Goal: Task Accomplishment & Management: Manage account settings

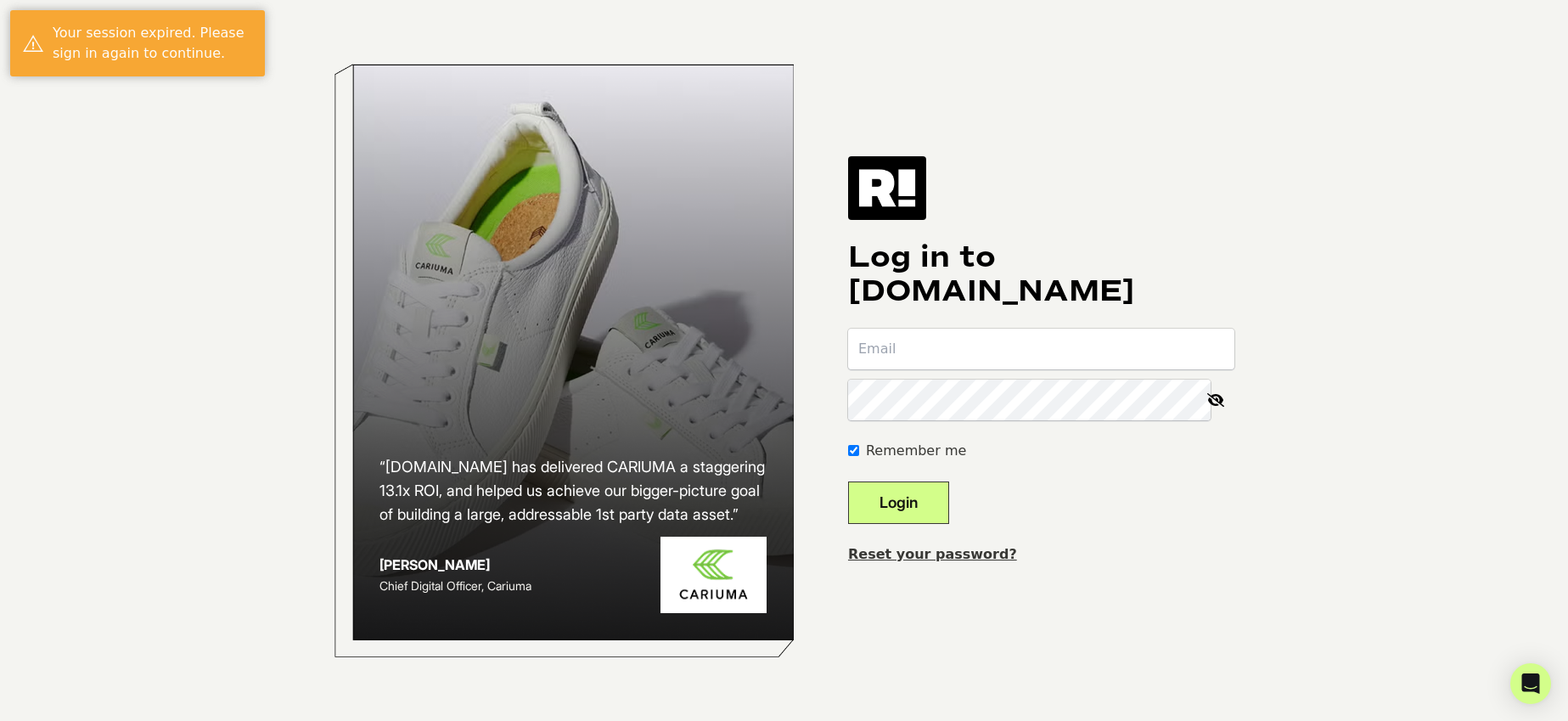
type input "[PERSON_NAME][EMAIL_ADDRESS][DOMAIN_NAME]"
click at [944, 490] on button "Login" at bounding box center [898, 503] width 101 height 42
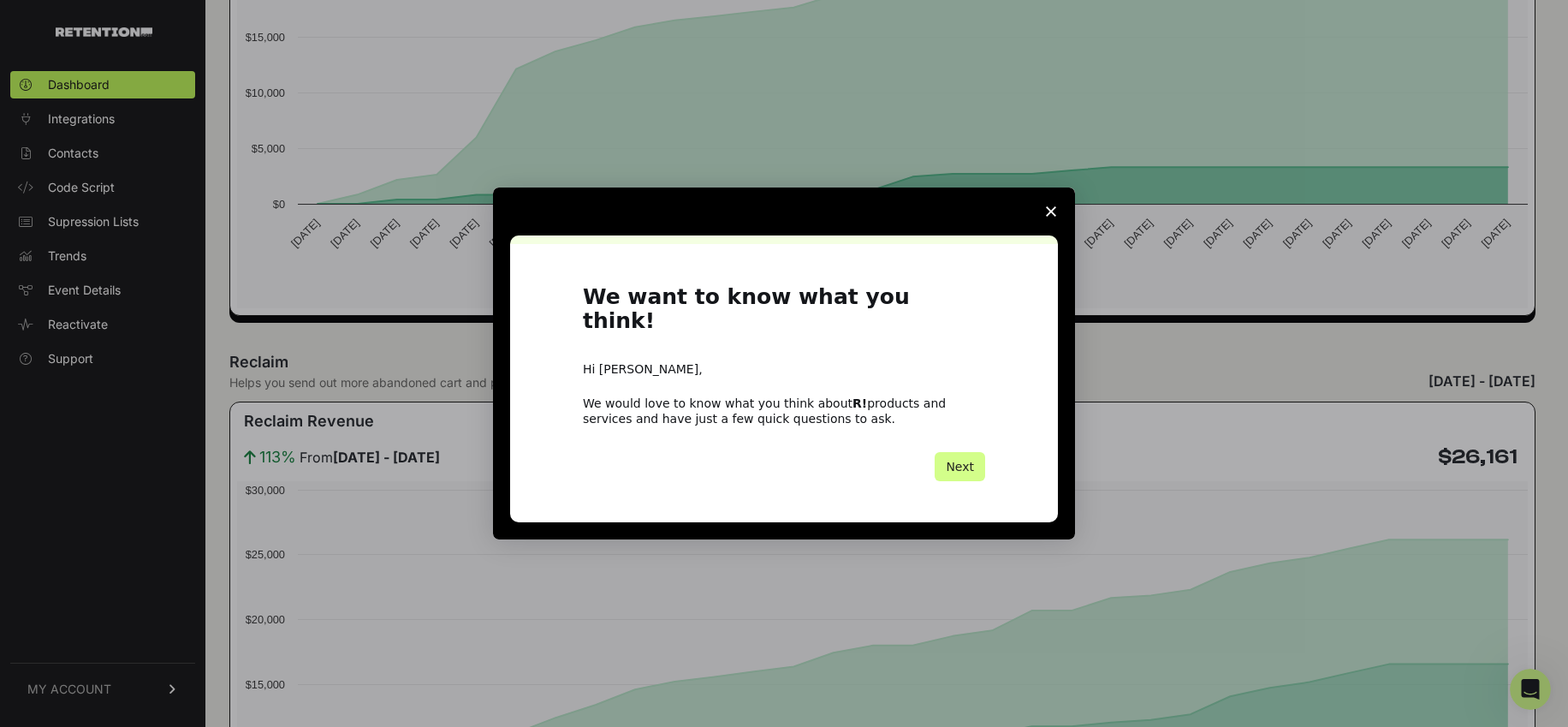
click at [1048, 217] on polygon "Close survey" at bounding box center [1051, 211] width 11 height 11
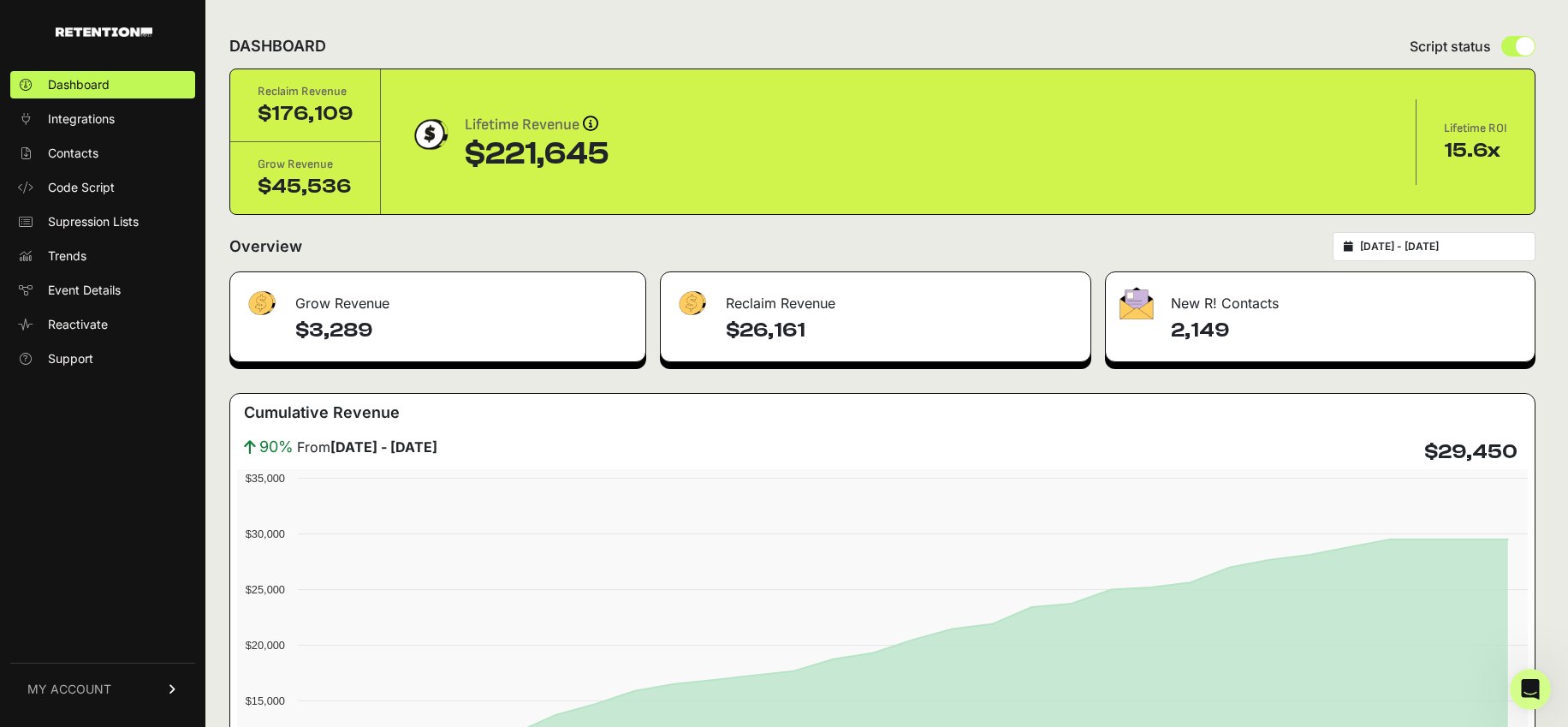
drag, startPoint x: 1255, startPoint y: 326, endPoint x: 1180, endPoint y: 327, distance: 75.0
type textarea "2,149"
click at [1180, 327] on h4 "2,149" at bounding box center [1345, 330] width 350 height 27
drag, startPoint x: 461, startPoint y: 148, endPoint x: 609, endPoint y: 150, distance: 148.0
click at [609, 150] on div "Lifetime Revenue Revenue attribution works in two ways: Grow Revenue: Revenue i…" at bounding box center [898, 142] width 980 height 58
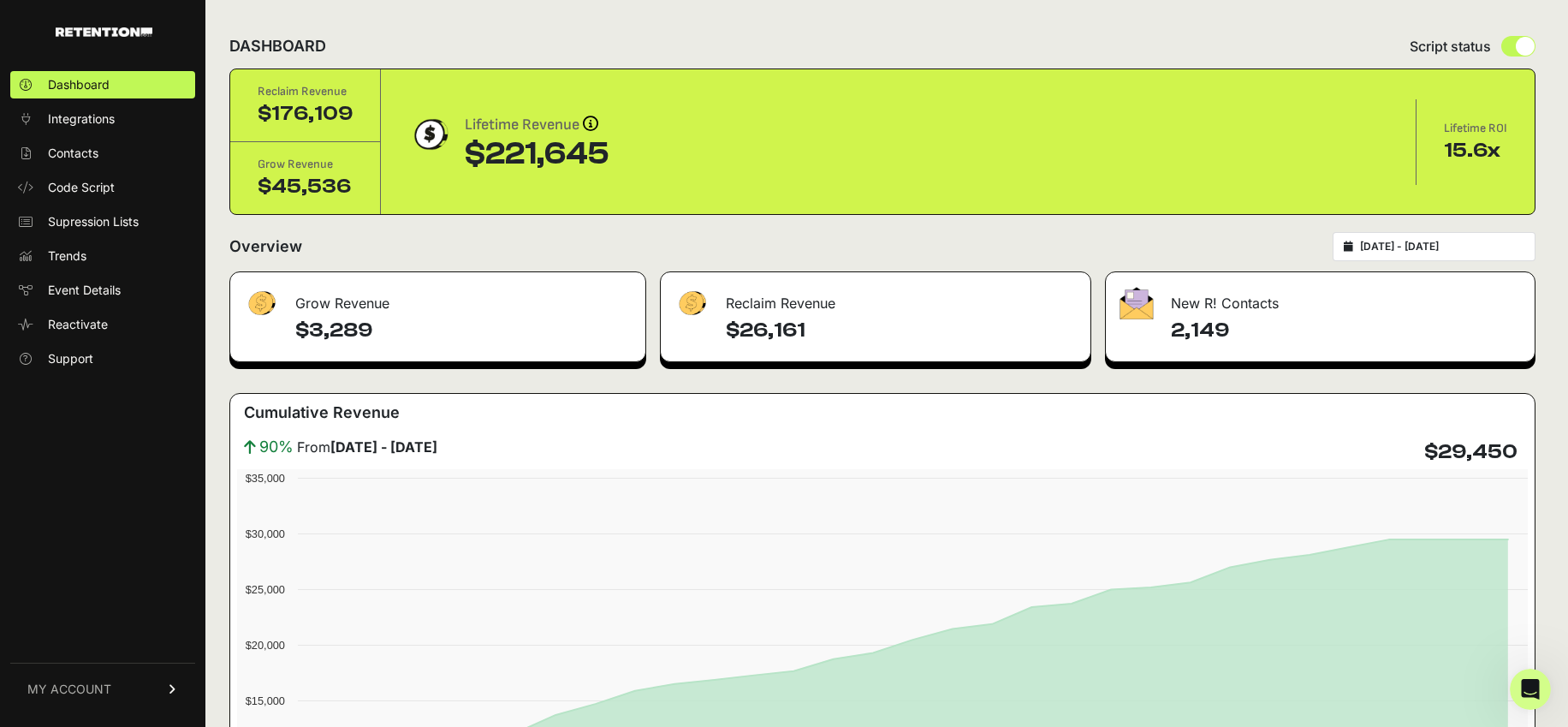
click at [668, 28] on div "DASHBOARD Script status" at bounding box center [882, 47] width 1305 height 45
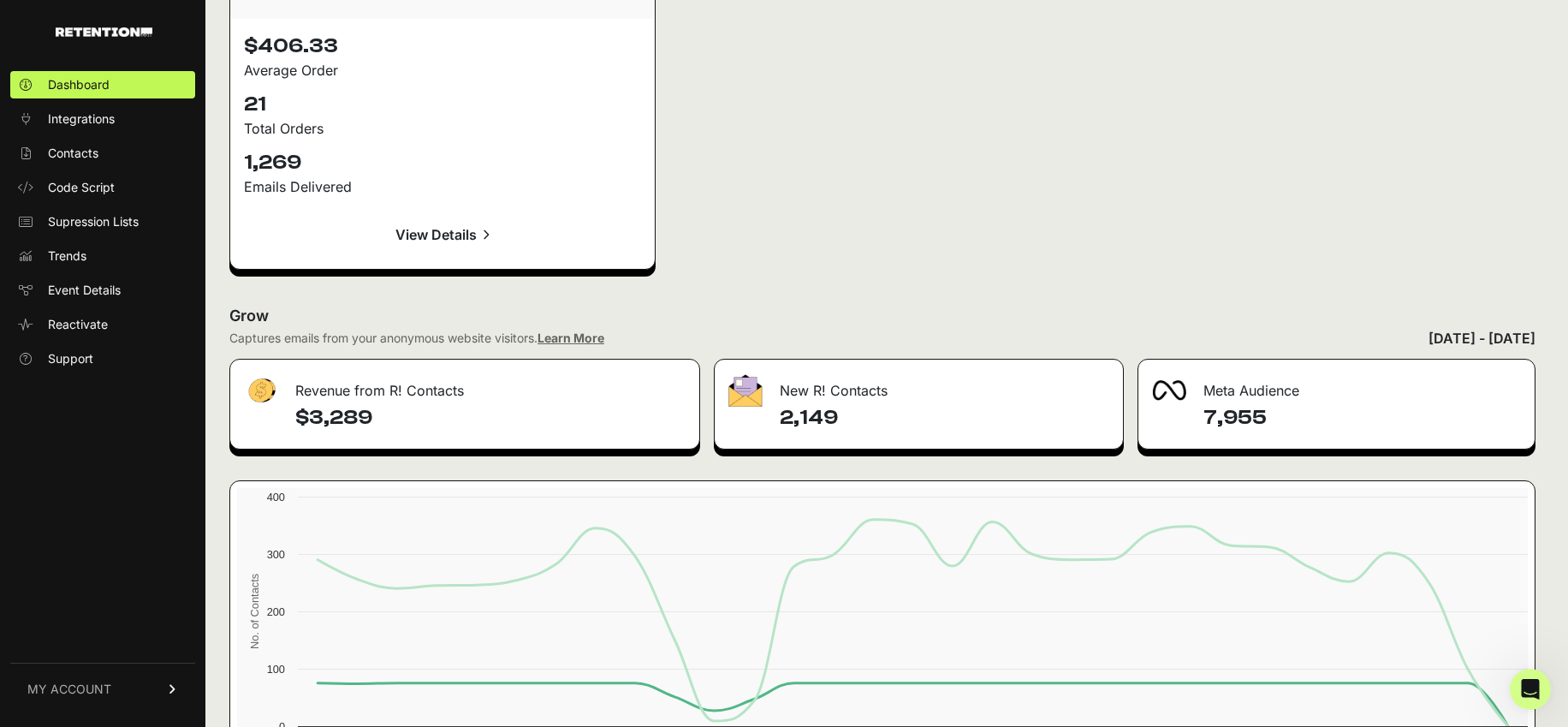
scroll to position [2620, 0]
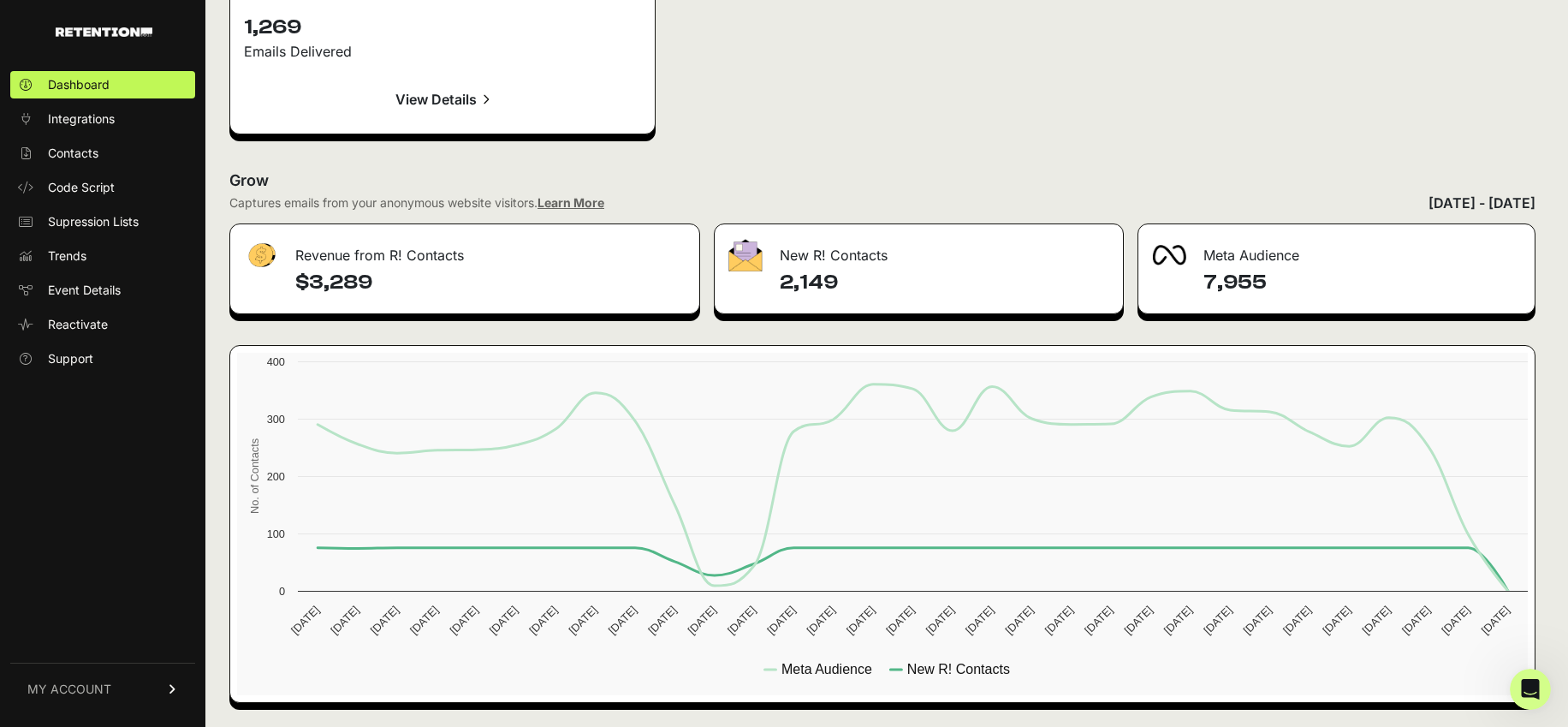
click at [1270, 280] on h4 "7,955" at bounding box center [1362, 282] width 317 height 27
drag, startPoint x: 1272, startPoint y: 281, endPoint x: 1203, endPoint y: 281, distance: 69.0
click at [1203, 281] on div "7,955" at bounding box center [1336, 291] width 396 height 45
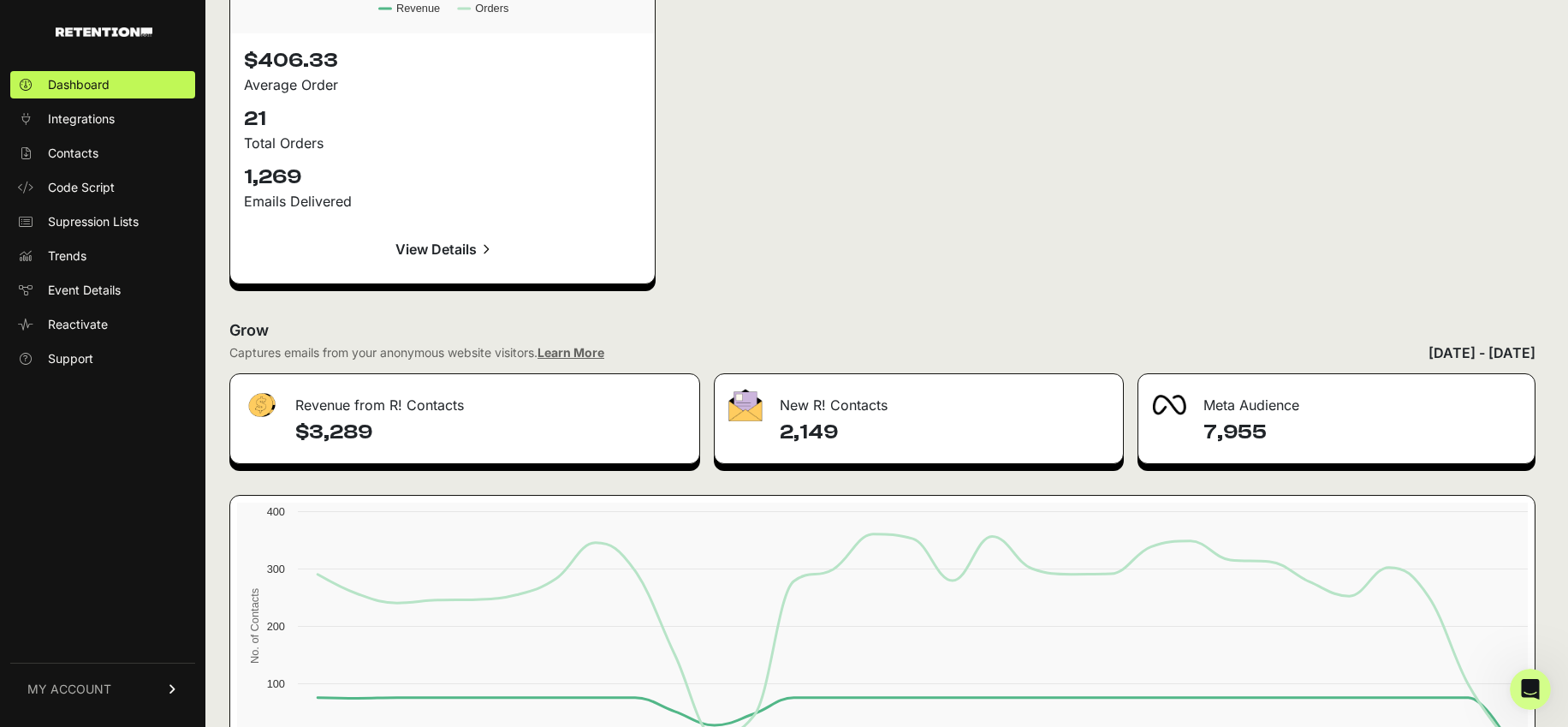
scroll to position [2462, 0]
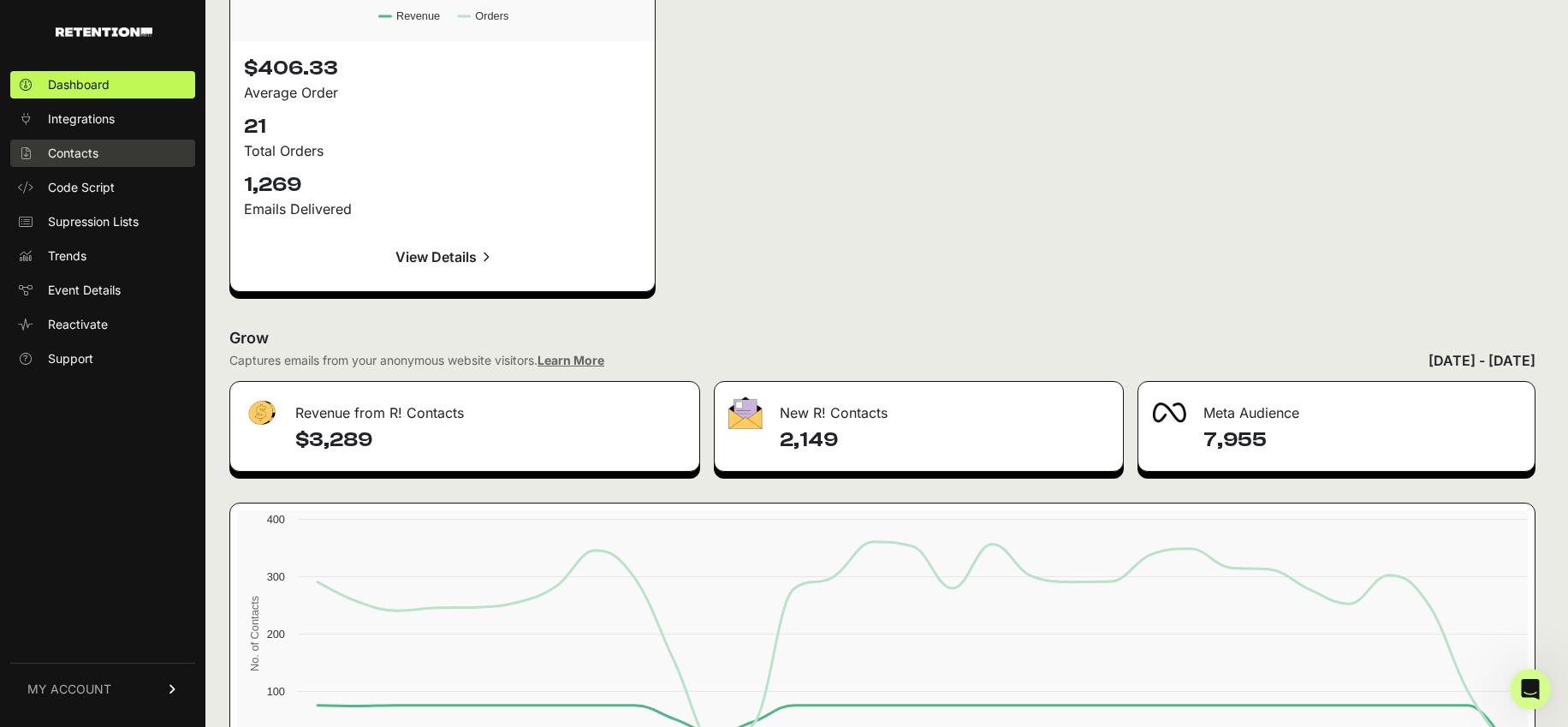
click at [80, 152] on span "Contacts" at bounding box center [73, 154] width 51 height 18
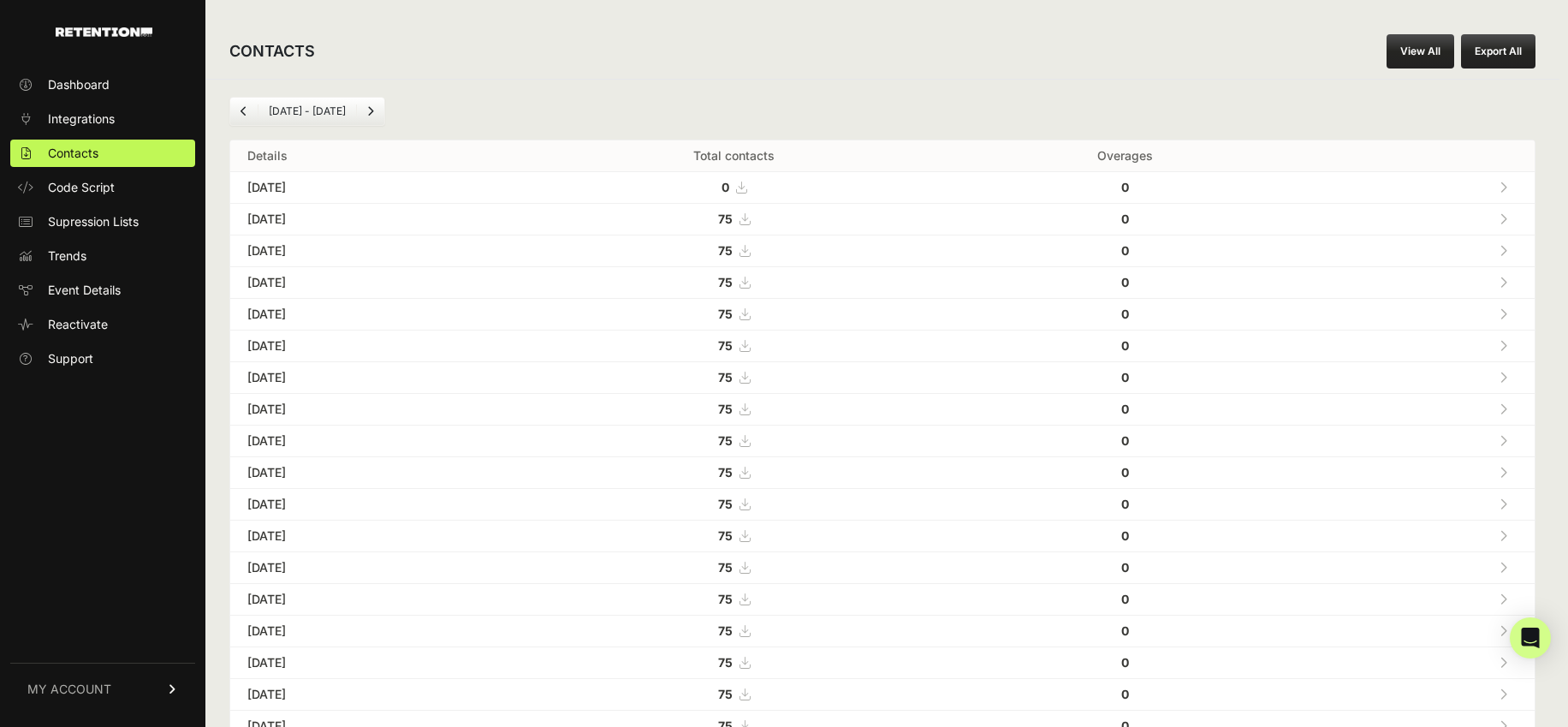
click at [345, 110] on li "Jul 12 - Aug 12" at bounding box center [306, 111] width 98 height 14
click at [91, 88] on span "Dashboard" at bounding box center [78, 85] width 61 height 18
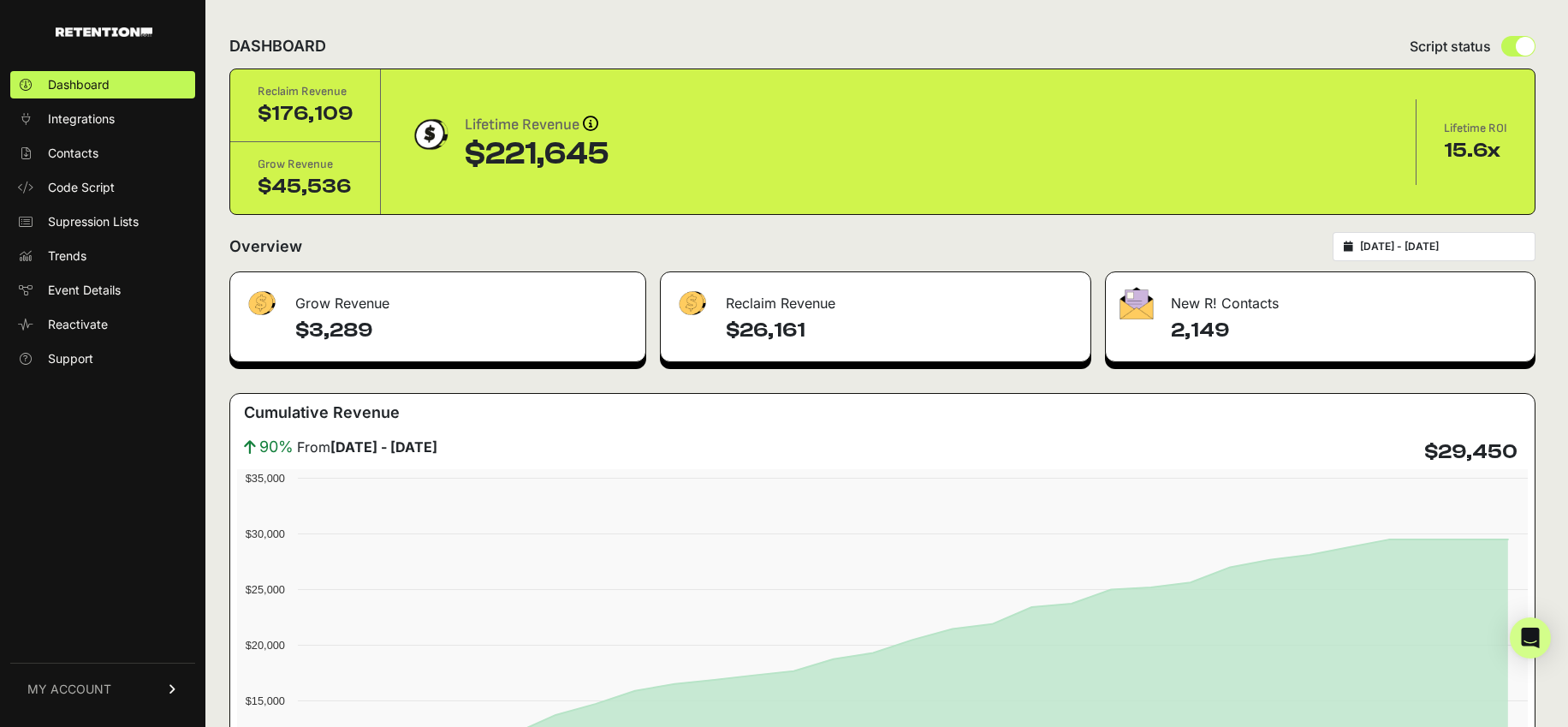
type input "2025-07-13"
type input "2025-08-12"
click at [1405, 244] on input "2025-07-13 - 2025-08-12" at bounding box center [1442, 246] width 164 height 14
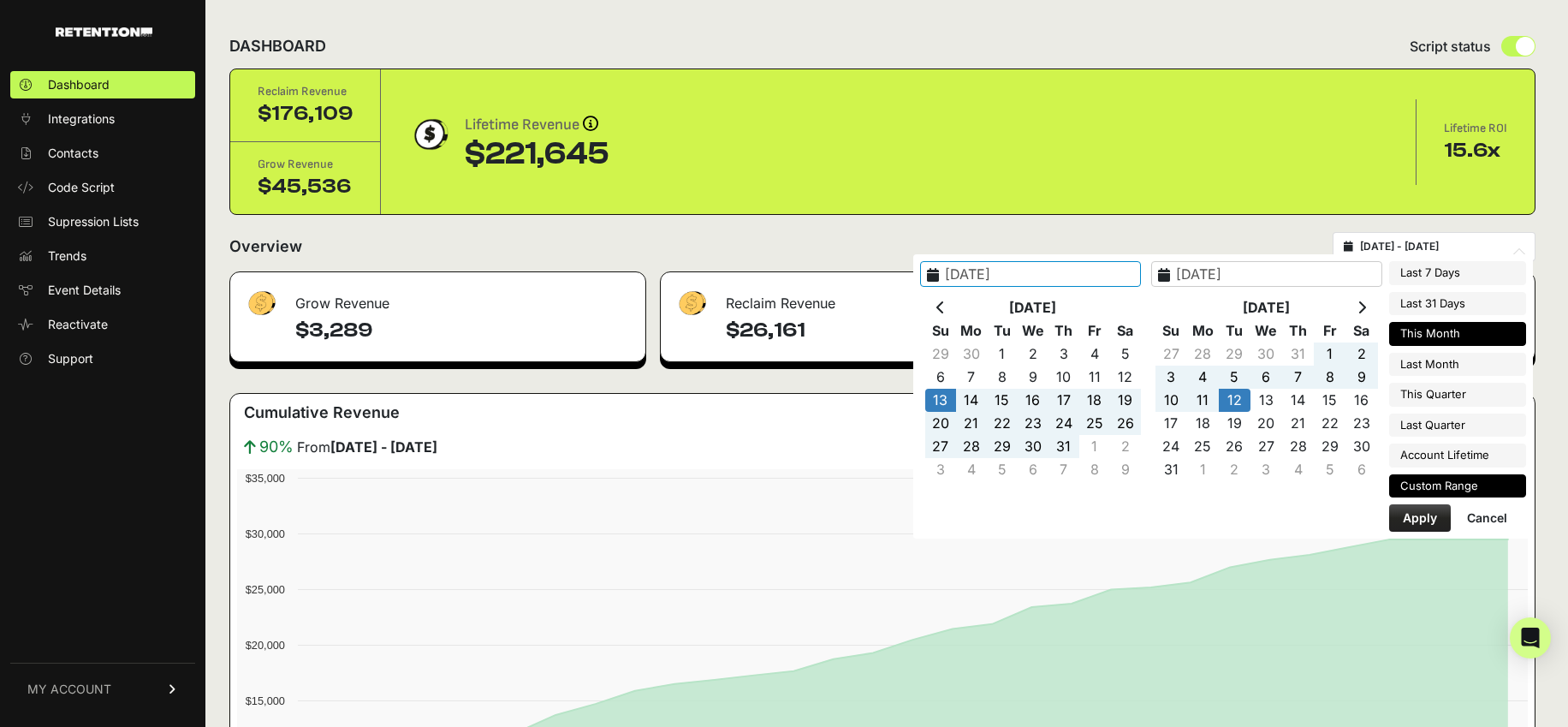
type input "2025-07-12"
type input "2025-08-11"
type input "2025-08-01"
type input "2025-08-31"
type input "2025-07-01"
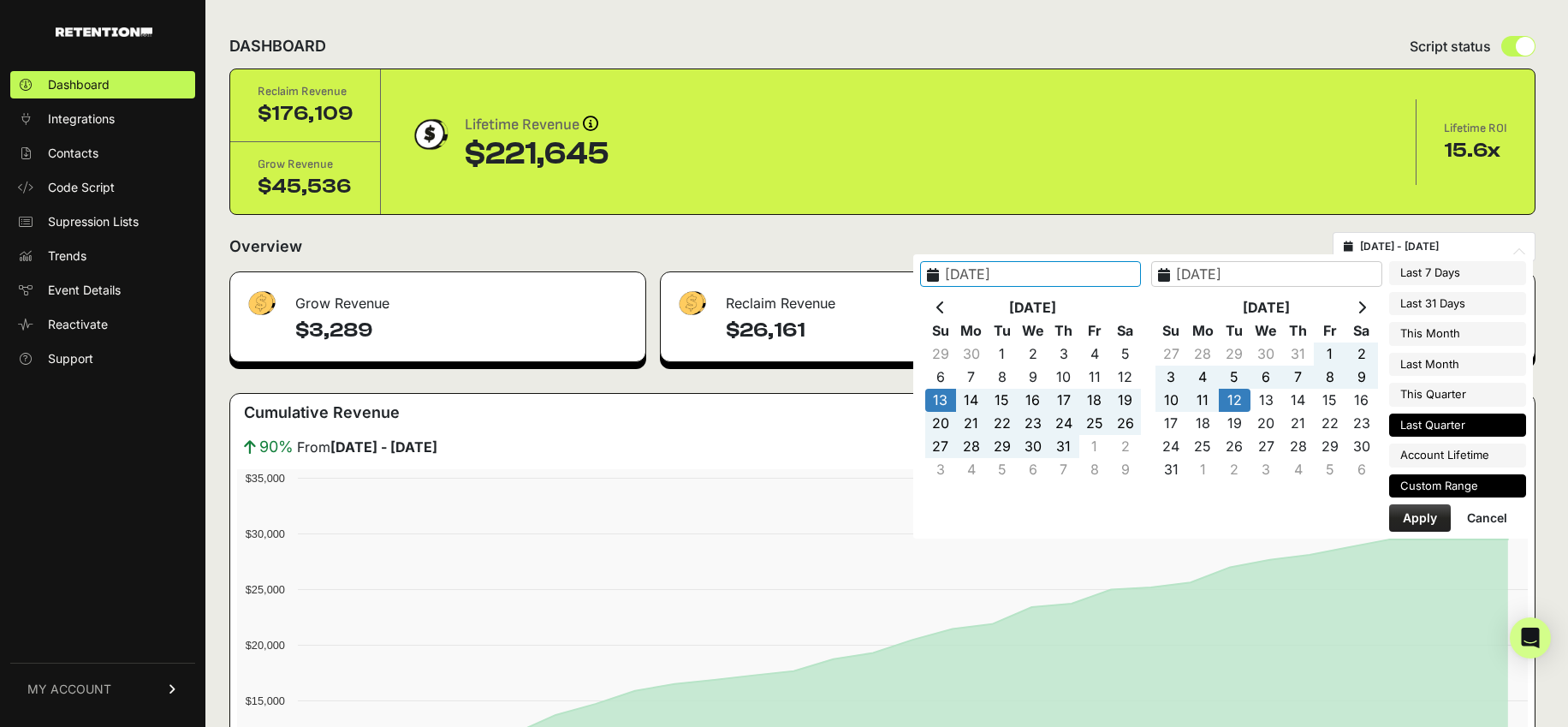
type input "2025-07-31"
type input "2025-07-01"
type input "2025-09-30"
type input "2025-04-01"
type input "2025-06-30"
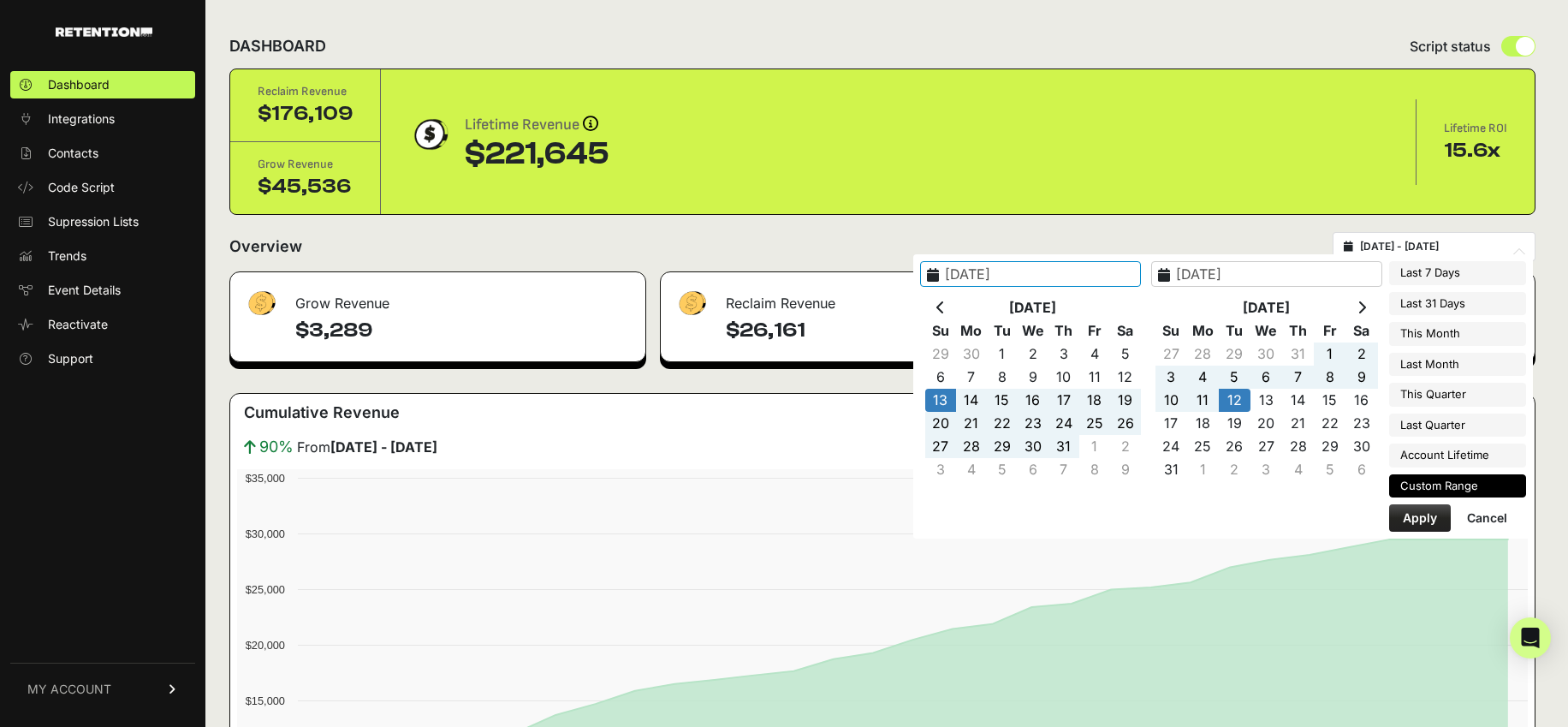
type input "2025-07-13"
type input "2025-08-12"
type input "2024-11-14"
type input "2025-08-11"
click at [1456, 448] on li "Account Lifetime" at bounding box center [1457, 455] width 137 height 24
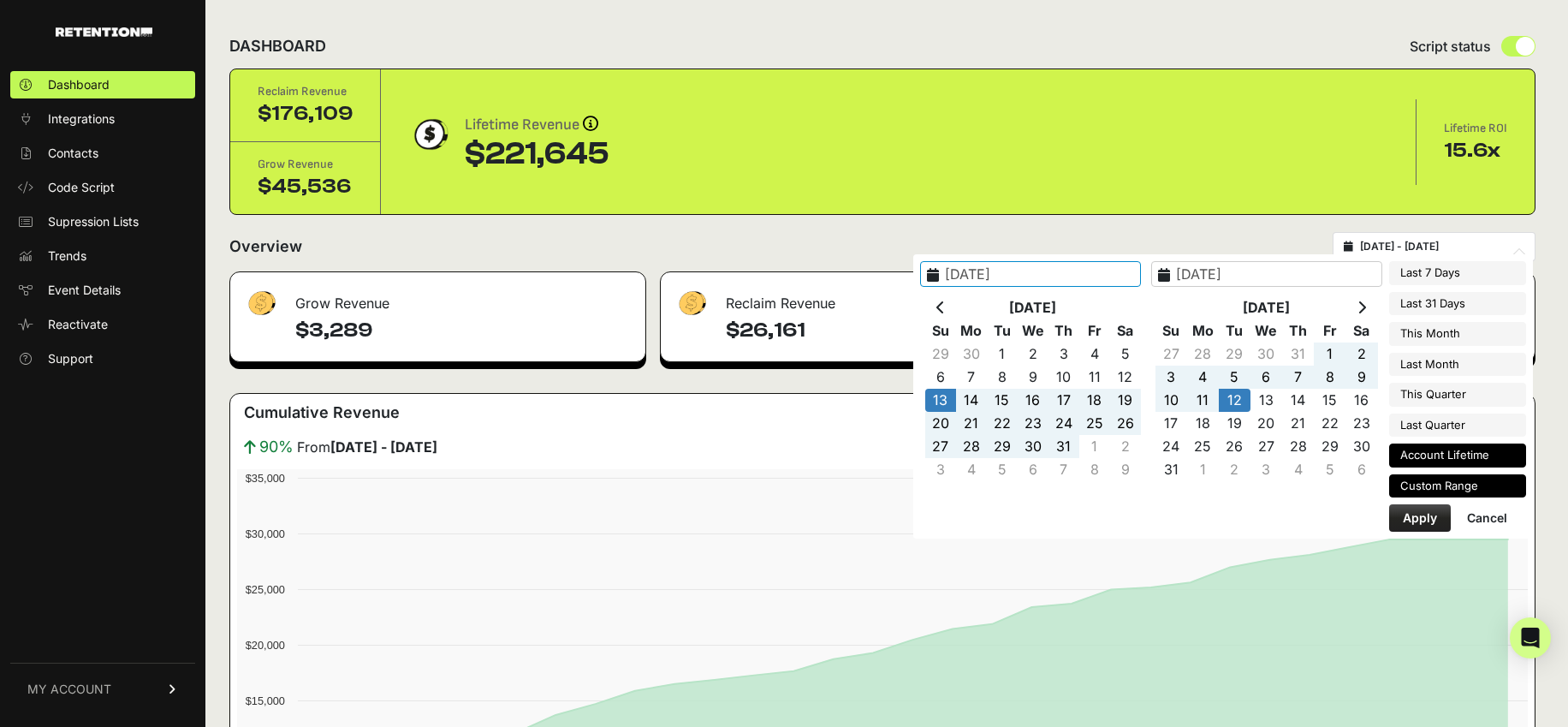
type input "2024-11-14 - 2025-08-11"
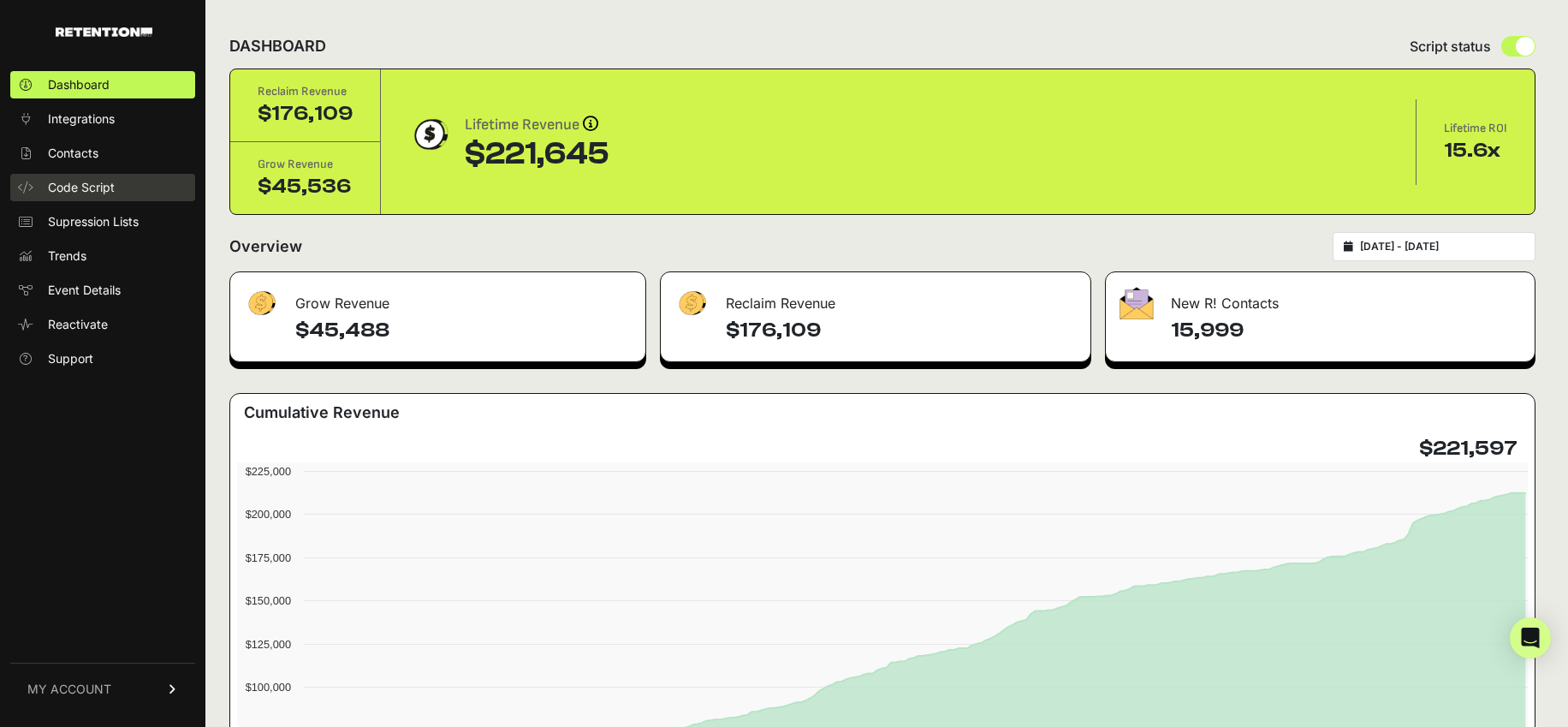
click at [79, 183] on span "Code Script" at bounding box center [81, 188] width 67 height 18
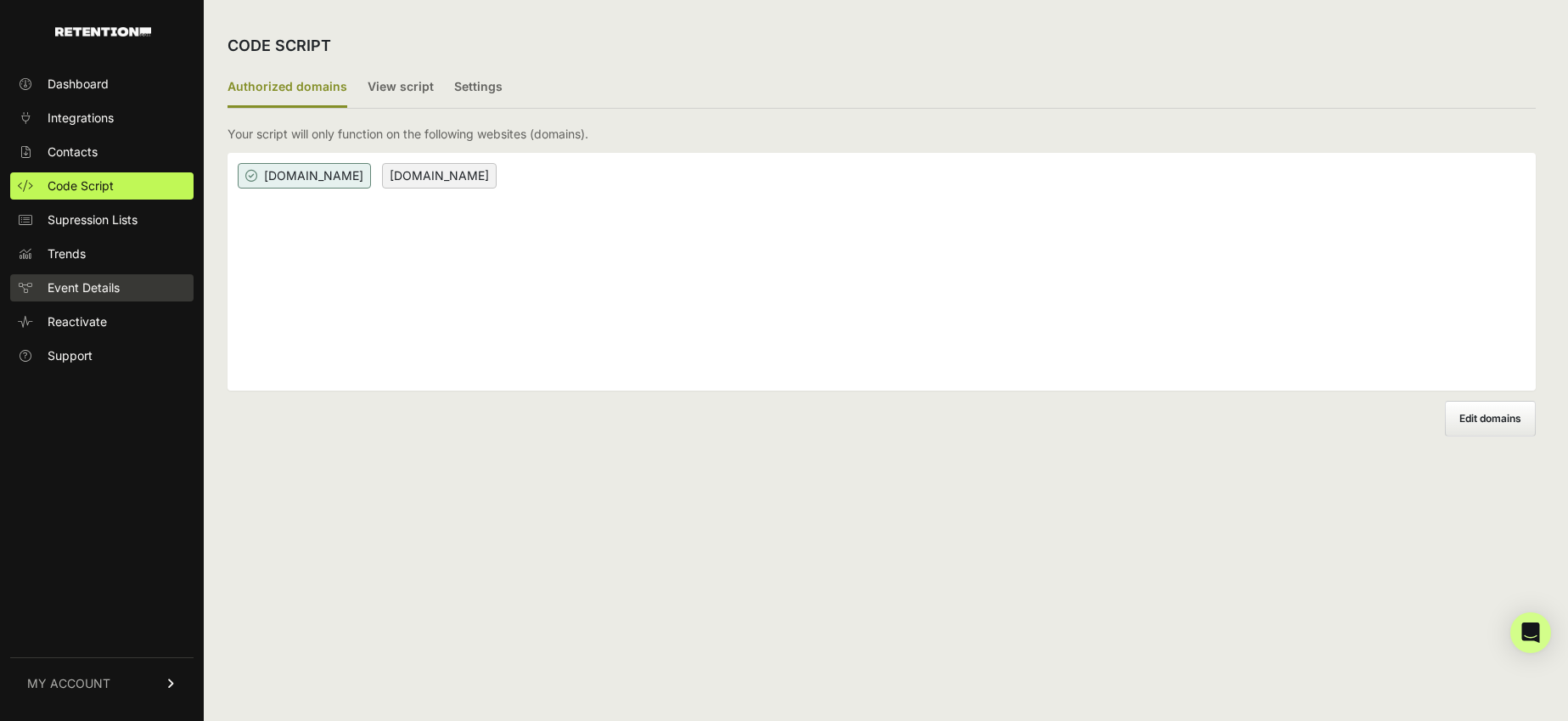
click at [67, 279] on span "Event Details" at bounding box center [83, 288] width 72 height 17
click at [376, 89] on label "View script" at bounding box center [400, 87] width 67 height 40
click at [0, 0] on input "View script" at bounding box center [0, 0] width 0 height 0
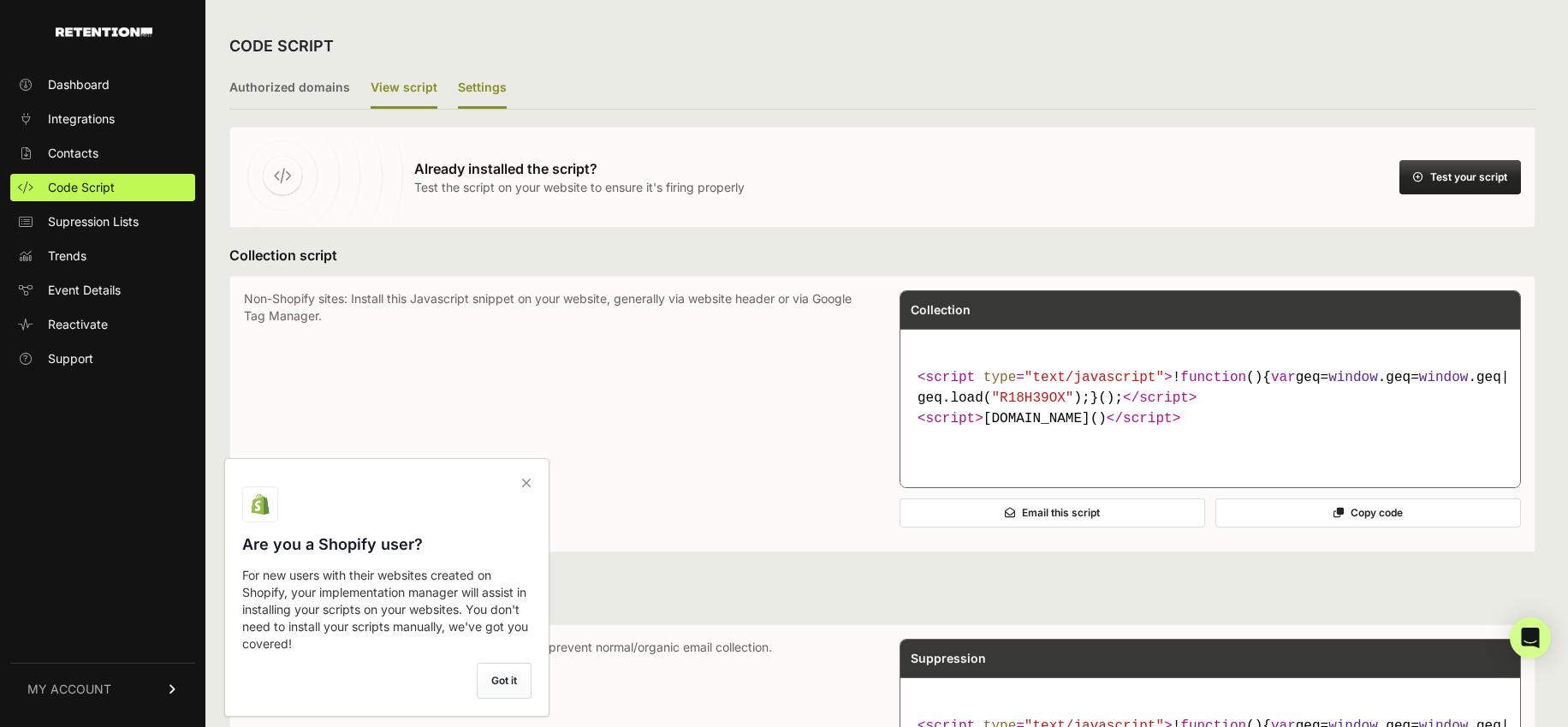
click at [476, 83] on label "Settings" at bounding box center [482, 88] width 49 height 40
click at [0, 0] on input "Settings" at bounding box center [0, 0] width 0 height 0
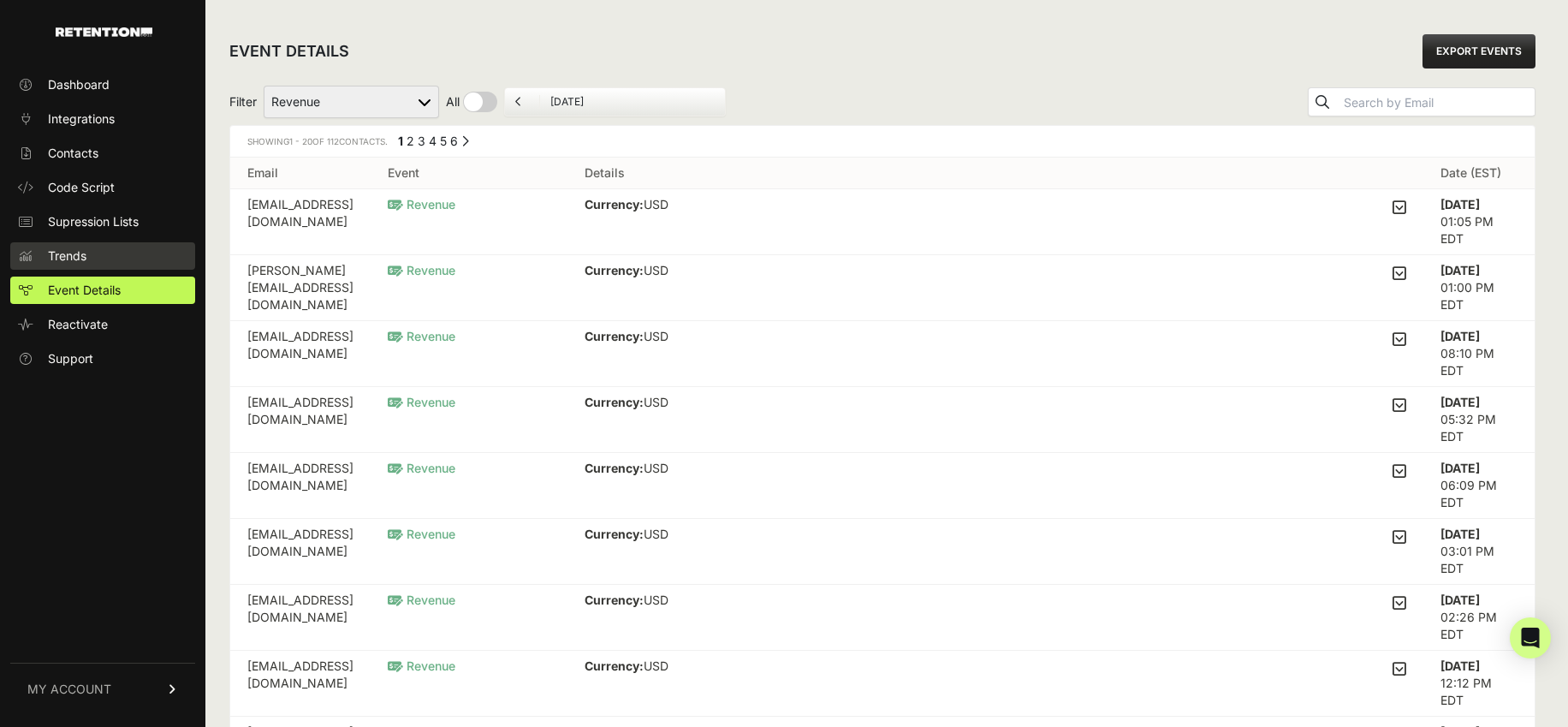
click at [72, 252] on span "Trends" at bounding box center [67, 256] width 39 height 18
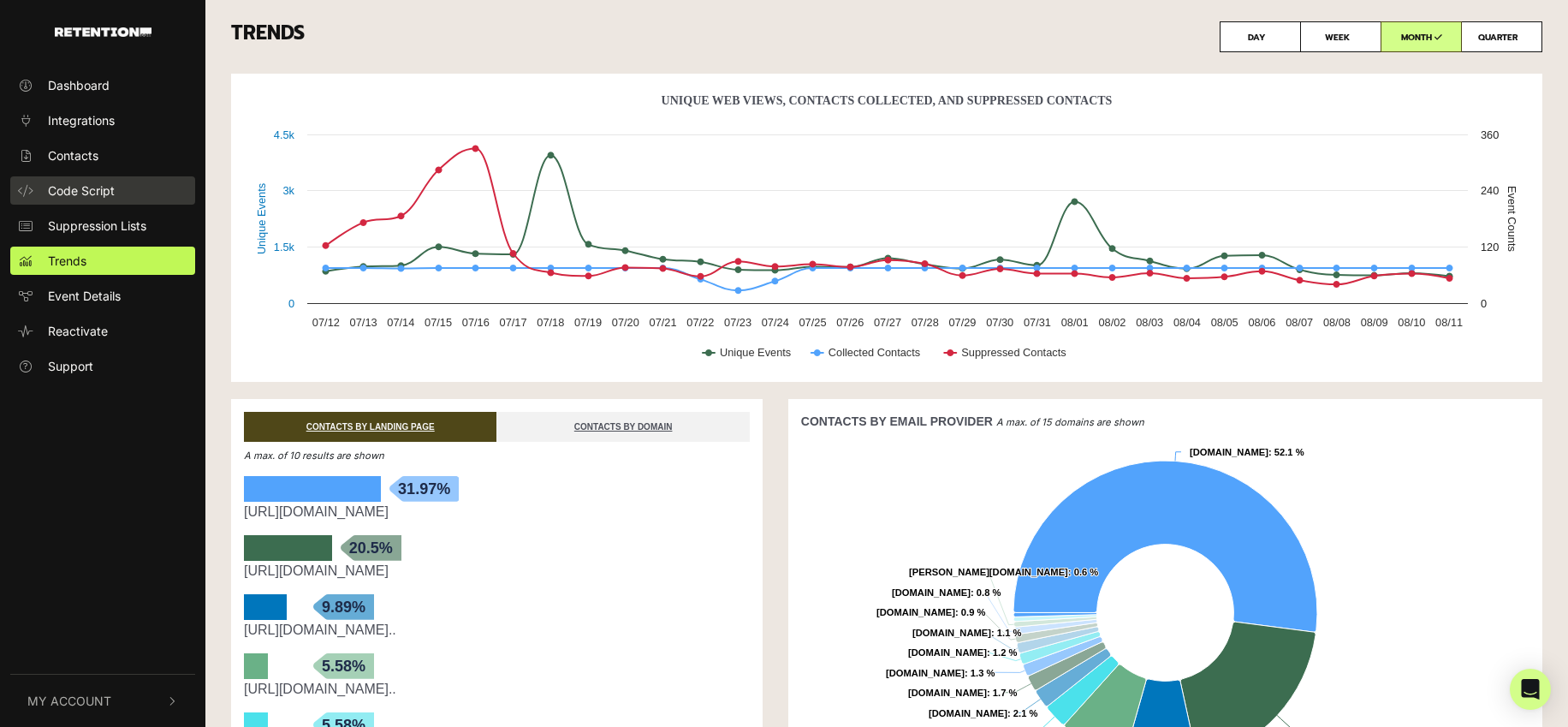
click at [84, 188] on span "Code Script" at bounding box center [81, 190] width 67 height 18
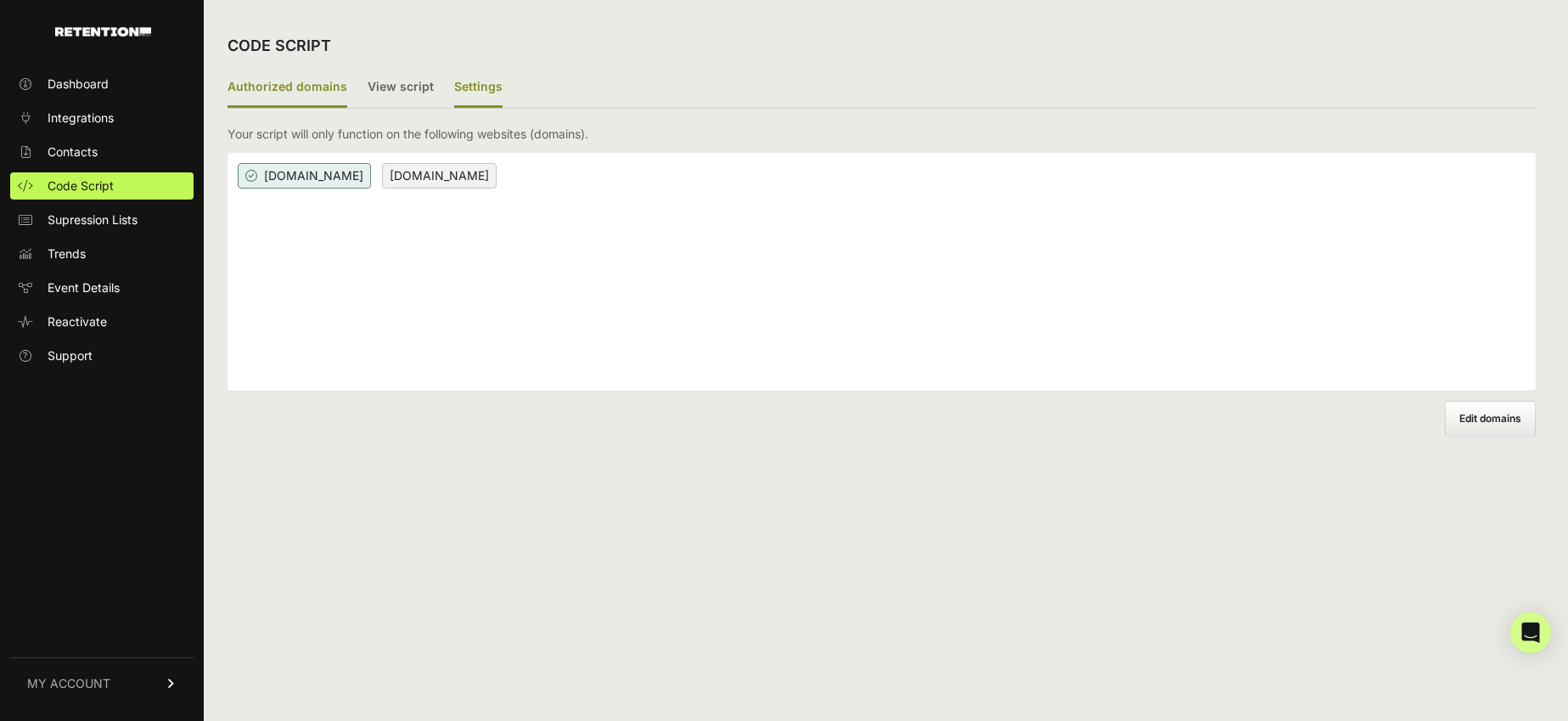
click at [472, 75] on label "Settings" at bounding box center [479, 87] width 48 height 40
click at [0, 0] on input "Settings" at bounding box center [0, 0] width 0 height 0
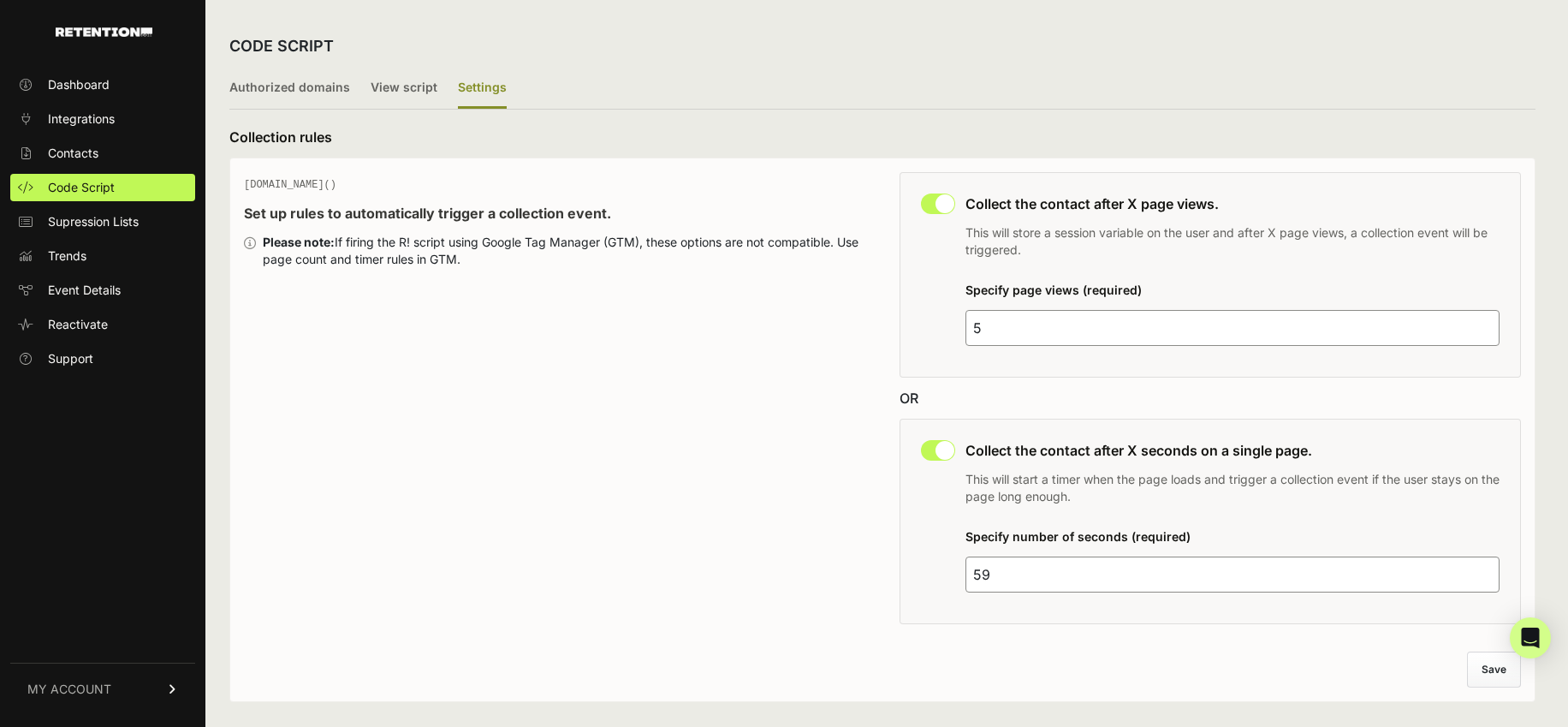
type textarea "5"
drag, startPoint x: 987, startPoint y: 329, endPoint x: 980, endPoint y: 376, distance: 47.5
click at [965, 328] on div "This collection rule must be disabled in order to use Grow IQ. Collect the cont…" at bounding box center [1210, 274] width 622 height 205
click at [86, 85] on span "Dashboard" at bounding box center [78, 85] width 61 height 18
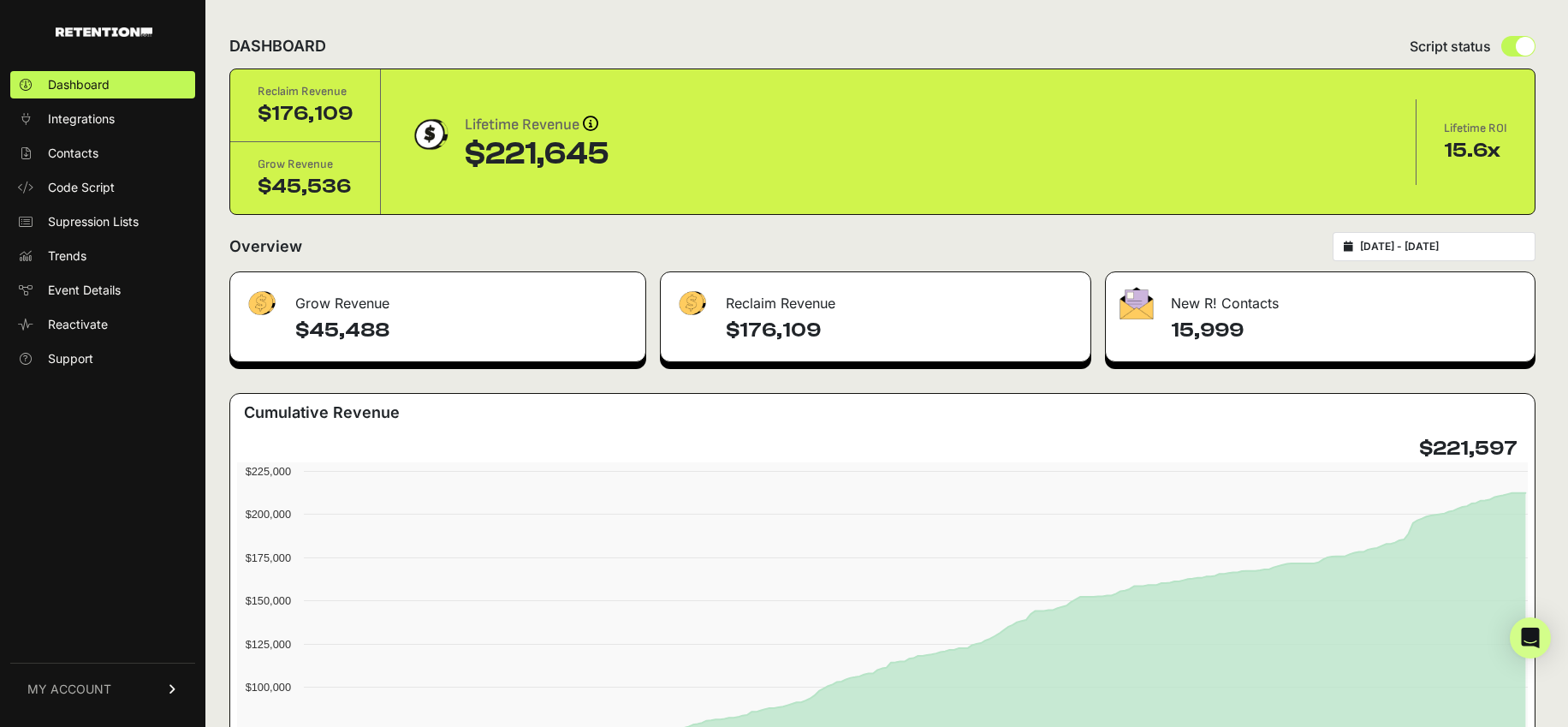
drag, startPoint x: 606, startPoint y: 155, endPoint x: 465, endPoint y: 153, distance: 141.0
type textarea "$221,645"
click at [465, 153] on div "Lifetime Revenue Revenue attribution works in two ways: Grow Revenue: Revenue i…" at bounding box center [898, 142] width 980 height 58
click at [636, 24] on div "DASHBOARD Script status" at bounding box center [882, 47] width 1305 height 45
